Goal: Task Accomplishment & Management: Manage account settings

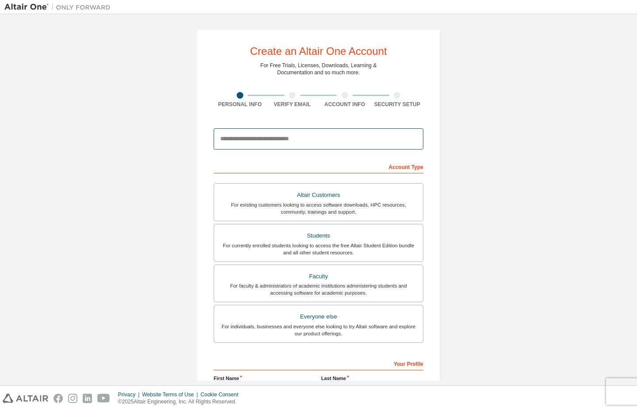
click at [315, 140] on input "email" at bounding box center [319, 138] width 210 height 21
type input "**********"
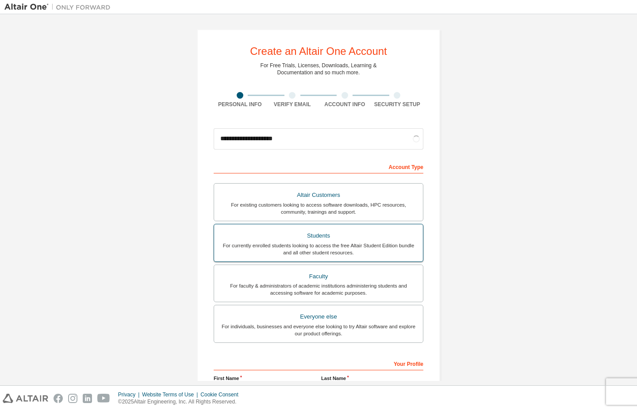
click at [341, 244] on div "For currently enrolled students looking to access the free Altair Student Editi…" at bounding box center [318, 249] width 198 height 14
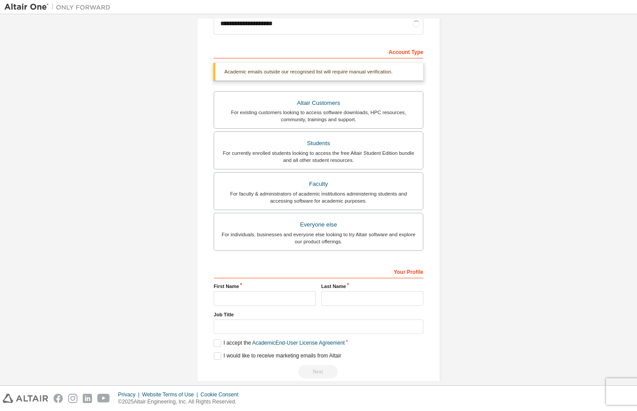
scroll to position [129, 0]
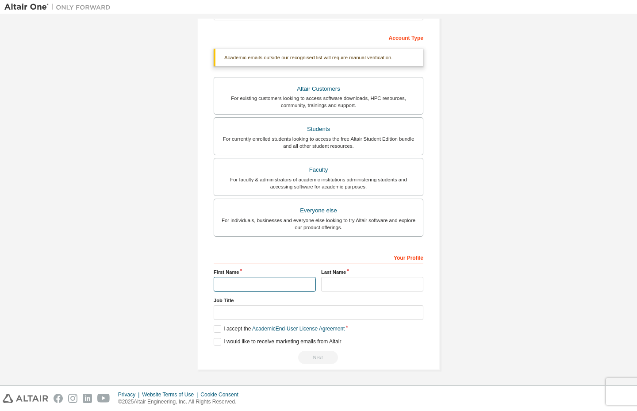
click at [260, 283] on input "text" at bounding box center [265, 284] width 102 height 15
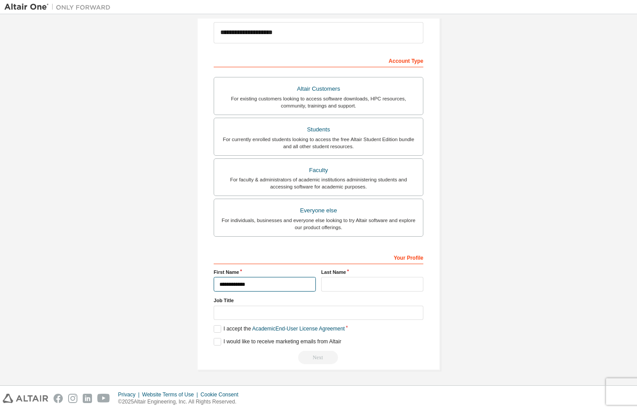
type input "**********"
type input "*******"
click at [249, 317] on input "text" at bounding box center [319, 313] width 210 height 15
click at [240, 330] on label "I accept the Academic End-User License Agreement" at bounding box center [279, 329] width 131 height 8
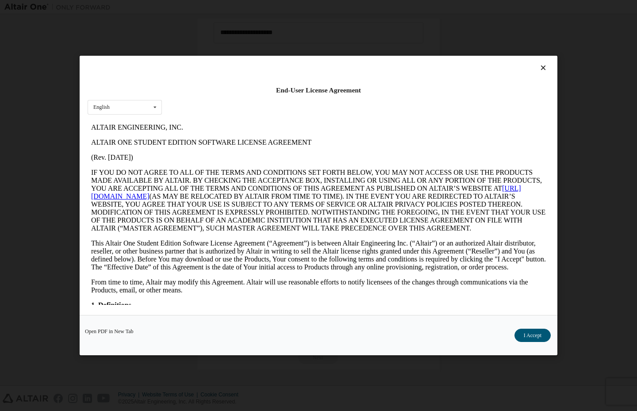
scroll to position [0, 0]
click at [526, 340] on button "I Accept" at bounding box center [532, 335] width 36 height 13
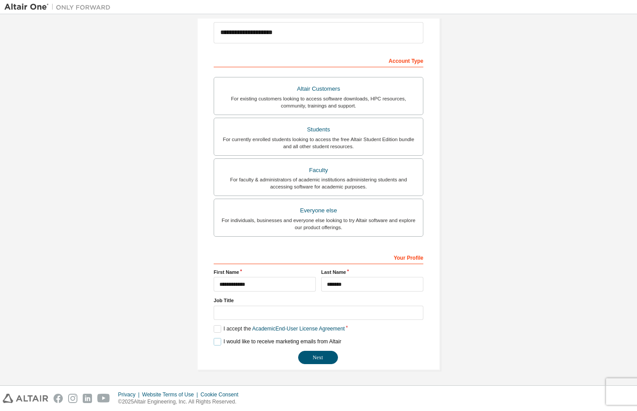
click at [222, 344] on label "I would like to receive marketing emails from Altair" at bounding box center [277, 342] width 127 height 8
click at [246, 307] on input "text" at bounding box center [319, 313] width 210 height 15
click at [313, 356] on button "Next" at bounding box center [318, 357] width 40 height 13
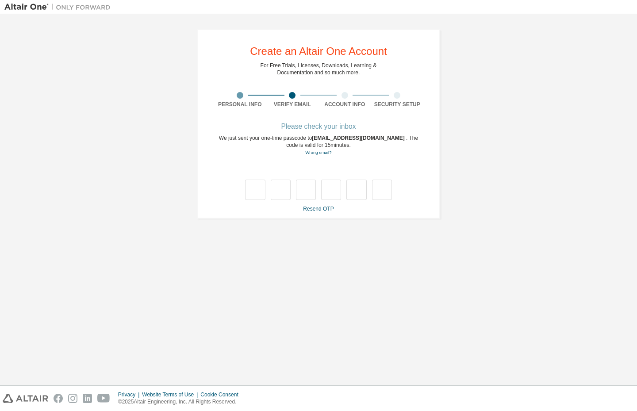
click at [474, 218] on div "**********" at bounding box center [318, 124] width 628 height 210
click at [264, 187] on input "text" at bounding box center [255, 190] width 20 height 20
type input "*"
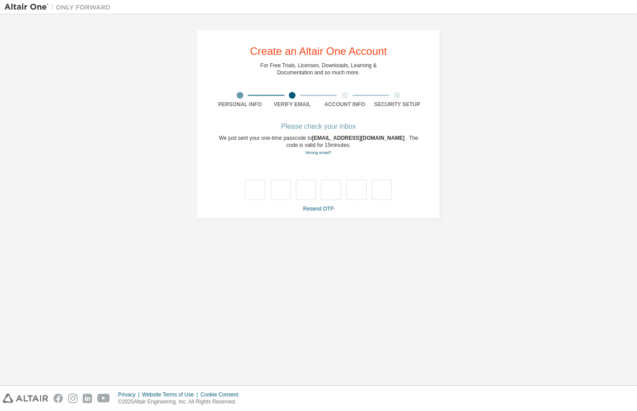
type input "*"
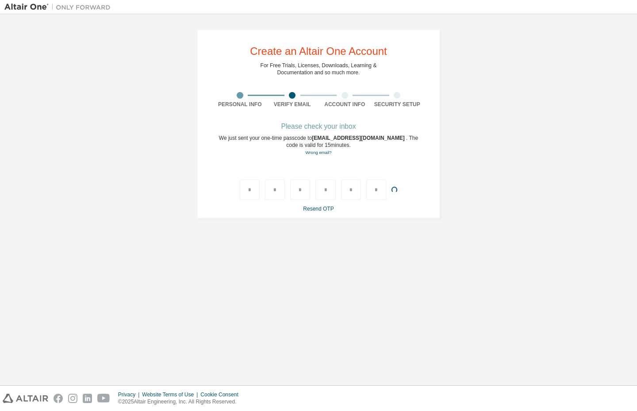
click at [412, 274] on div "**********" at bounding box center [318, 200] width 628 height 362
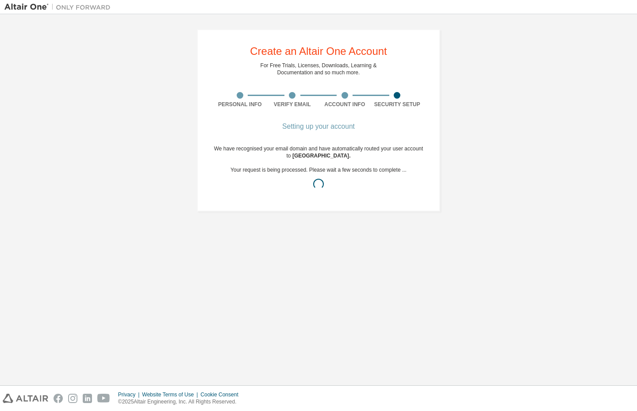
click at [388, 173] on div "We have recognised your email domain and have automatically routed your user ac…" at bounding box center [319, 170] width 210 height 50
click at [343, 148] on div "We have recognised your email domain and have automatically routed your user ac…" at bounding box center [319, 170] width 210 height 50
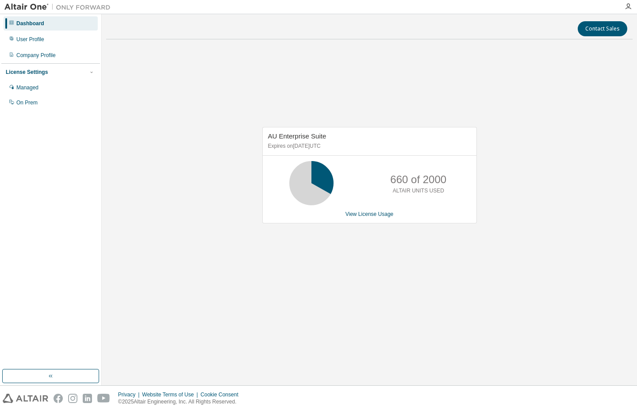
click at [353, 242] on div "AU Enterprise Suite Expires on December 29, 2025 UTC 660 of 2000 ALTAIR UNITS U…" at bounding box center [369, 179] width 526 height 267
click at [48, 46] on div "User Profile" at bounding box center [51, 39] width 94 height 14
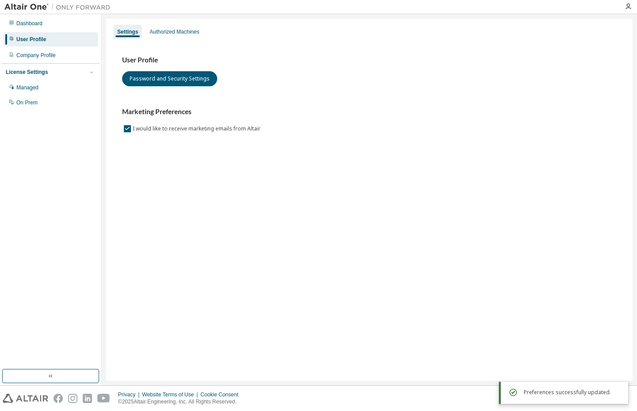
click at [58, 69] on div "License Settings" at bounding box center [51, 72] width 90 height 8
click at [50, 69] on div "License Settings" at bounding box center [51, 72] width 90 height 8
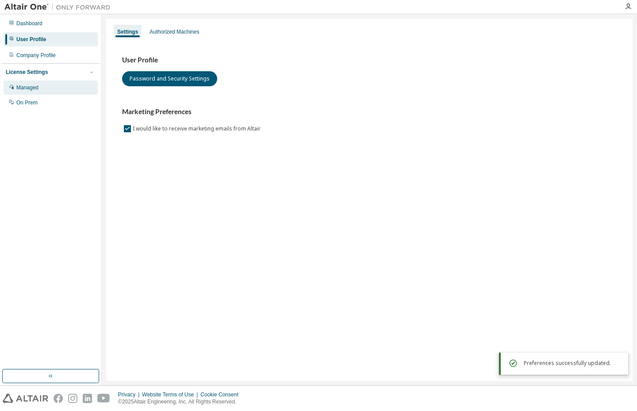
click at [44, 92] on div "Managed" at bounding box center [51, 87] width 94 height 14
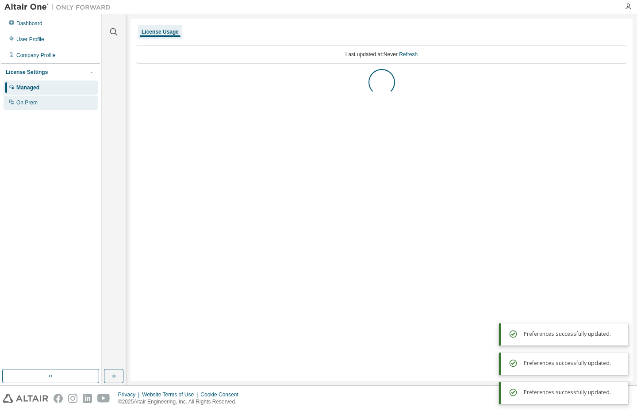
click at [51, 103] on div "On Prem" at bounding box center [51, 103] width 94 height 14
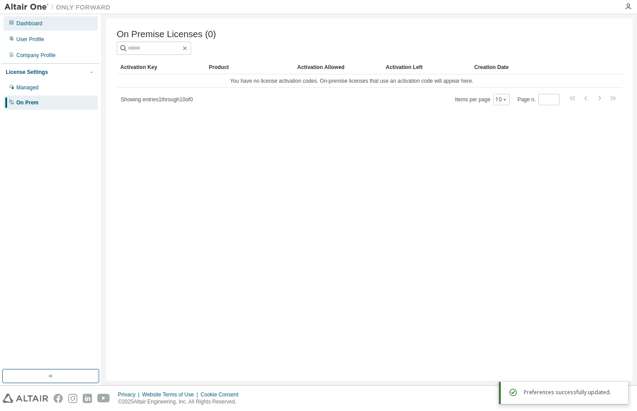
click at [45, 27] on div "Dashboard" at bounding box center [51, 23] width 94 height 14
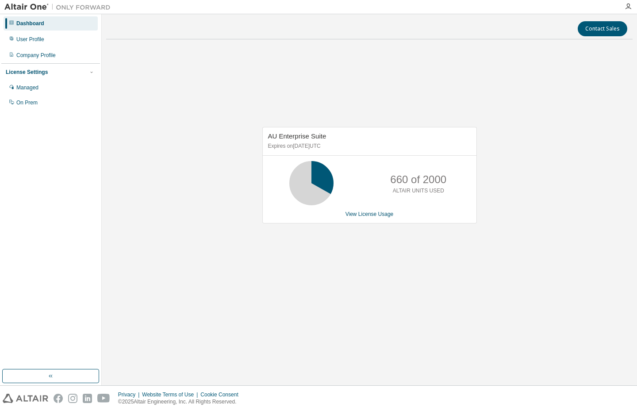
click at [17, 4] on img at bounding box center [59, 7] width 111 height 9
click at [27, 8] on img at bounding box center [59, 7] width 111 height 9
click at [412, 92] on div "AU Enterprise Suite Expires on December 29, 2025 UTC 420 of 2000 ALTAIR UNITS U…" at bounding box center [369, 179] width 526 height 267
